Goal: Transaction & Acquisition: Subscribe to service/newsletter

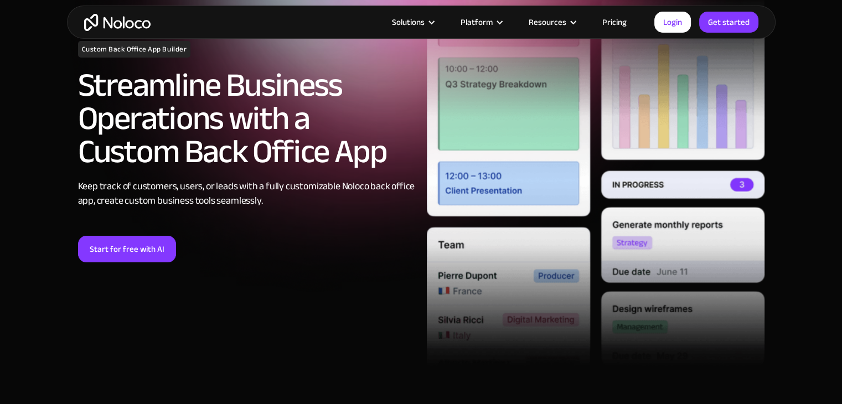
scroll to position [111, 0]
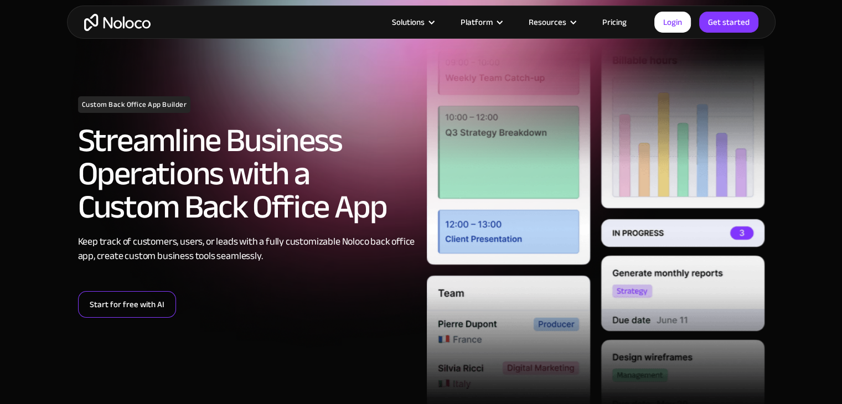
click at [135, 296] on link "Start for free with AI" at bounding box center [127, 304] width 98 height 27
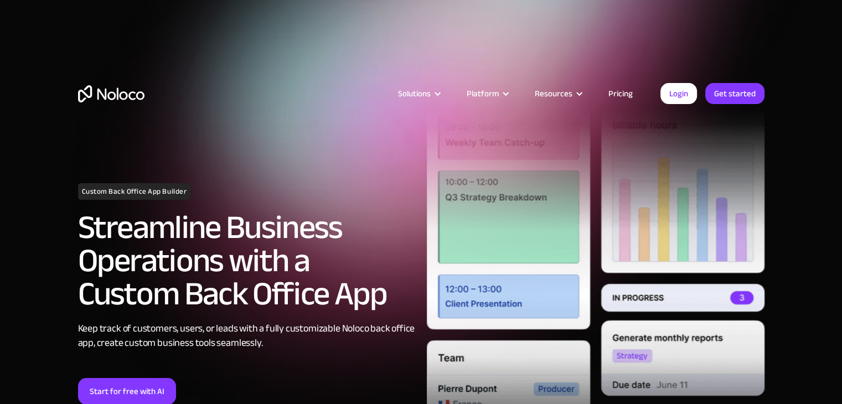
scroll to position [0, 0]
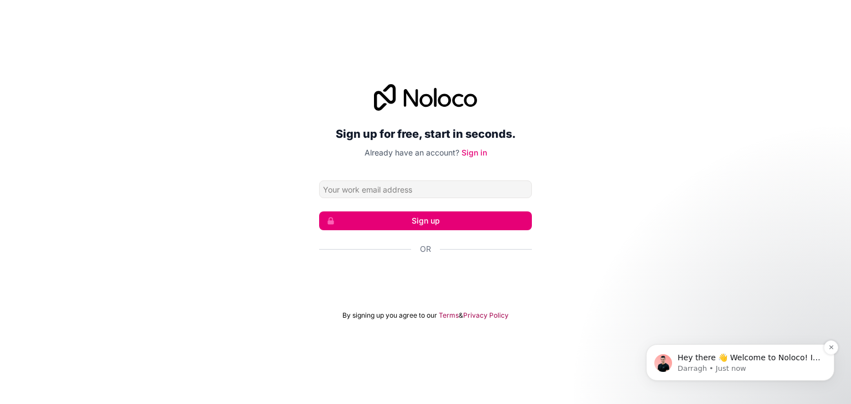
drag, startPoint x: 719, startPoint y: 299, endPoint x: 719, endPoint y: 348, distance: 49.8
click at [719, 348] on div "Hey there 👋 Welcome to Noloco! If you have any questions, just reply to this me…" at bounding box center [740, 362] width 188 height 37
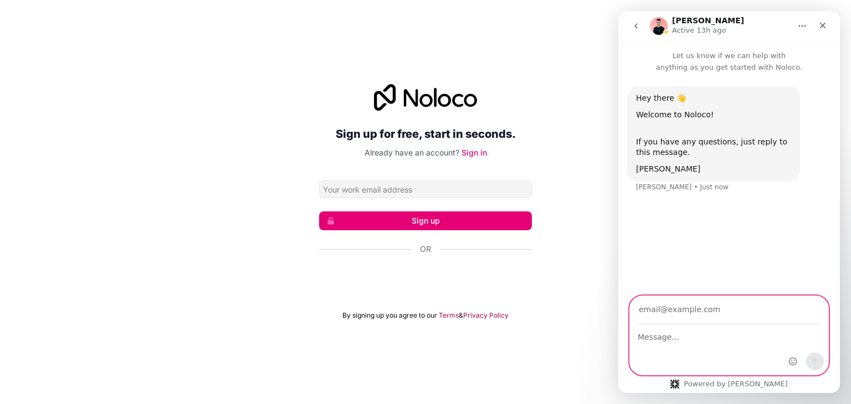
click at [722, 342] on textarea "Message…" at bounding box center [729, 334] width 198 height 19
click at [695, 342] on textarea "not open" at bounding box center [729, 334] width 198 height 19
type textarea "n"
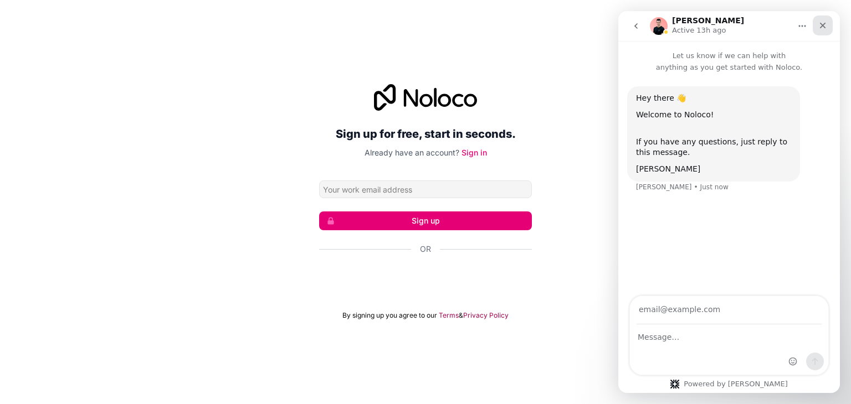
click at [821, 21] on icon "Close" at bounding box center [822, 25] width 9 height 9
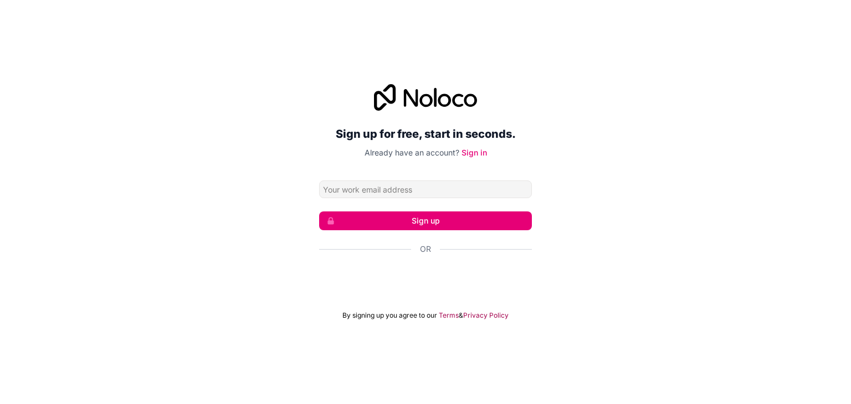
click at [449, 220] on button "Sign up" at bounding box center [425, 221] width 213 height 19
click at [446, 192] on input "Email address" at bounding box center [425, 190] width 213 height 18
type input "u"
type input "@"
